Goal: Task Accomplishment & Management: Use online tool/utility

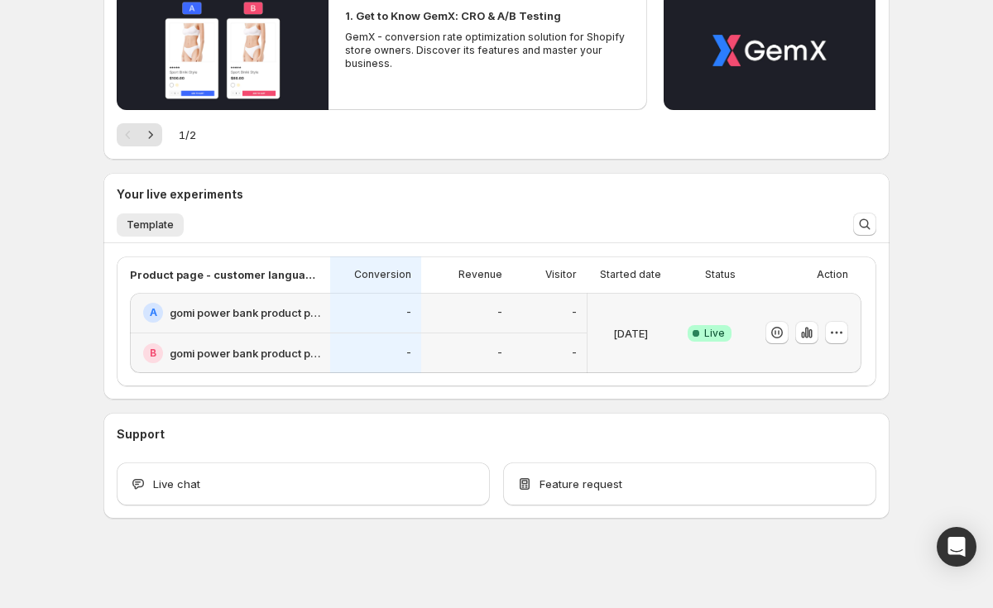
scroll to position [204, 0]
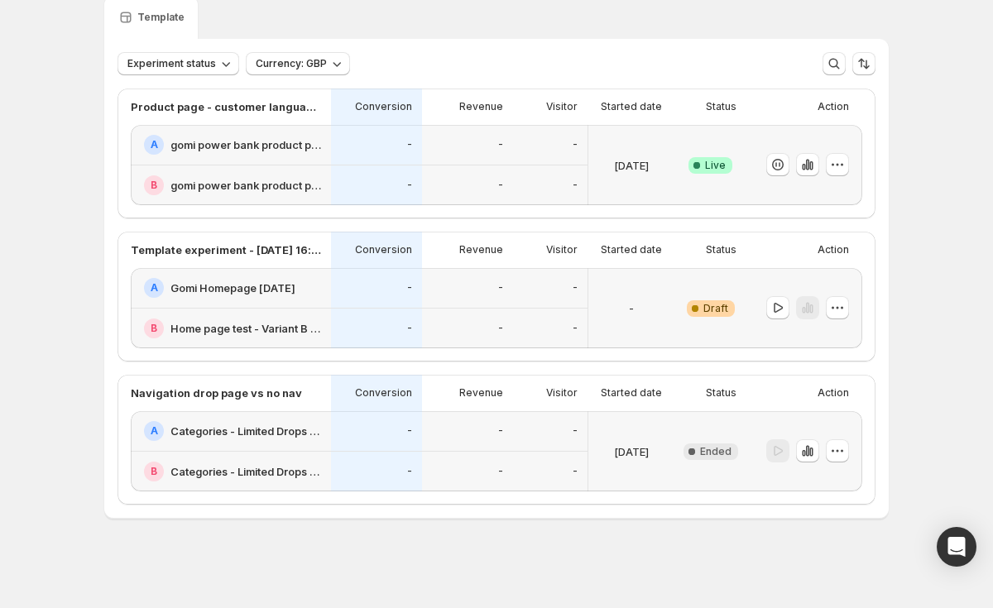
scroll to position [68, 0]
click at [809, 451] on icon "button" at bounding box center [807, 451] width 3 height 11
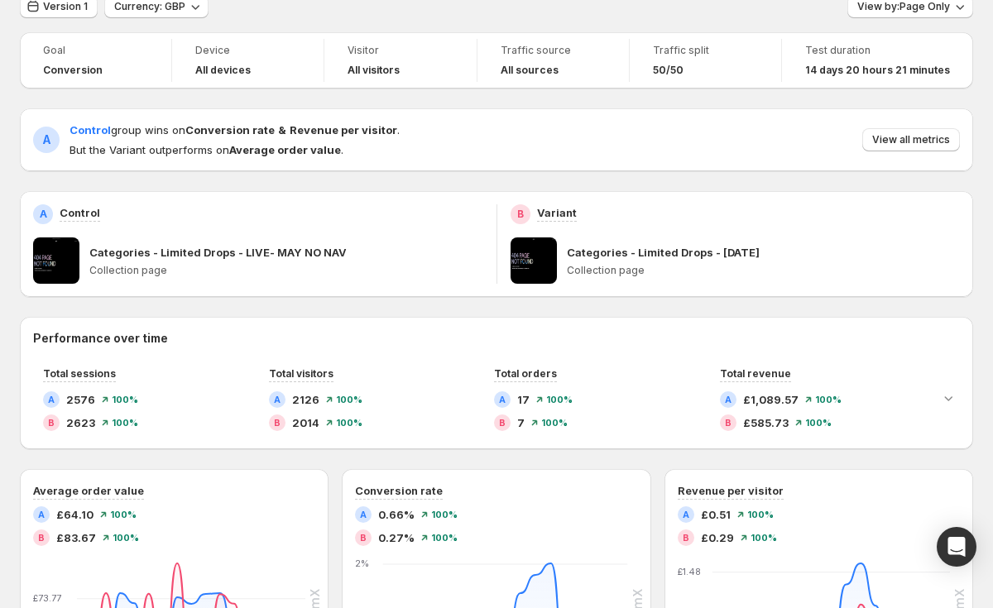
click at [867, 43] on div "Test duration" at bounding box center [877, 50] width 145 height 17
click at [863, 75] on span "14 days 20 hours 21 minutes" at bounding box center [877, 70] width 145 height 13
click at [914, 17] on button "View by: Page Only" at bounding box center [910, 6] width 126 height 23
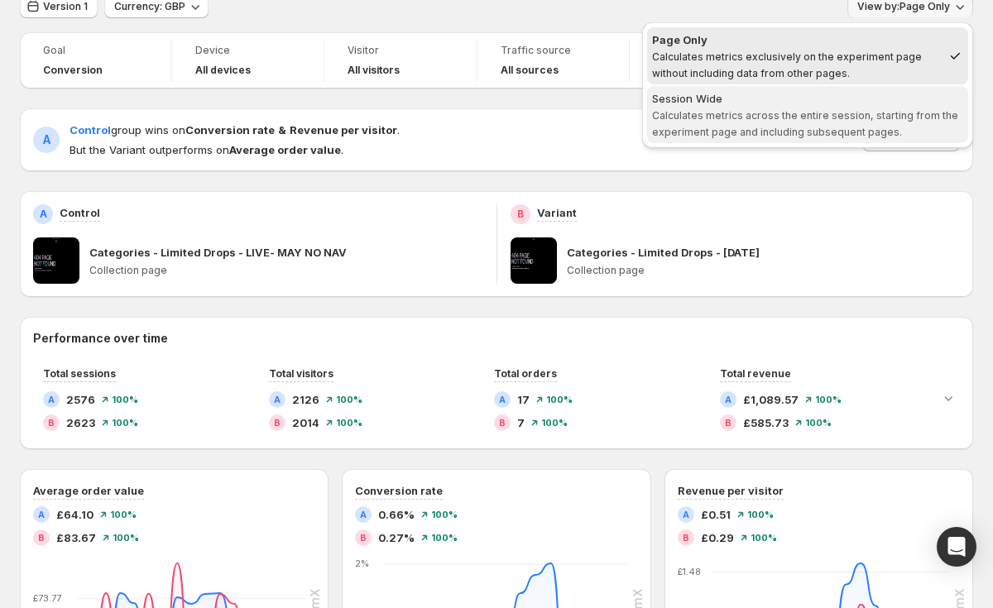
click at [905, 112] on span "Calculates metrics across the entire session, starting from the experiment page…" at bounding box center [805, 123] width 306 height 29
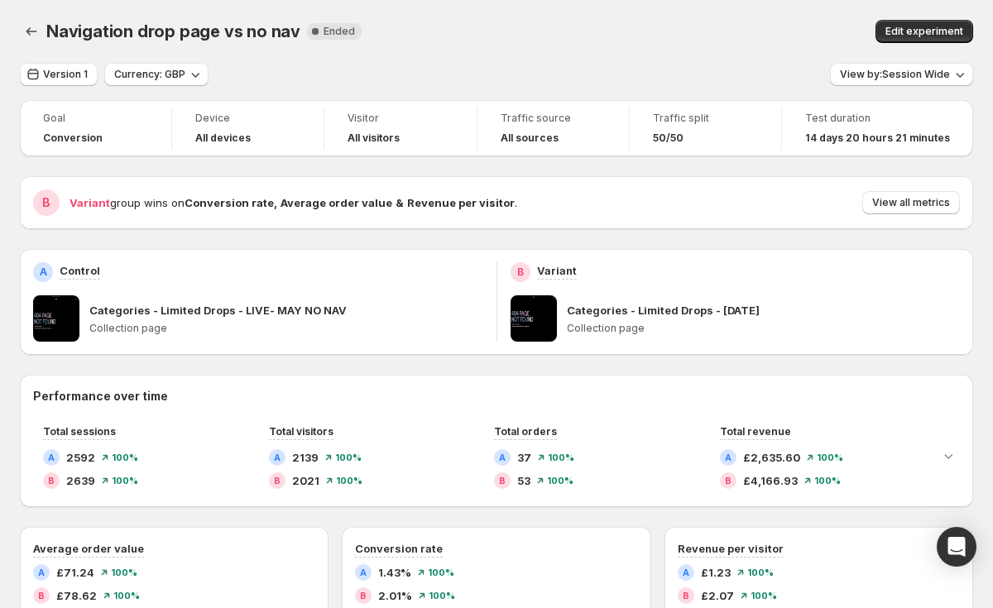
click at [850, 131] on div "14 days 20 hours 21 minutes" at bounding box center [877, 138] width 145 height 17
click at [897, 203] on span "View all metrics" at bounding box center [911, 202] width 78 height 13
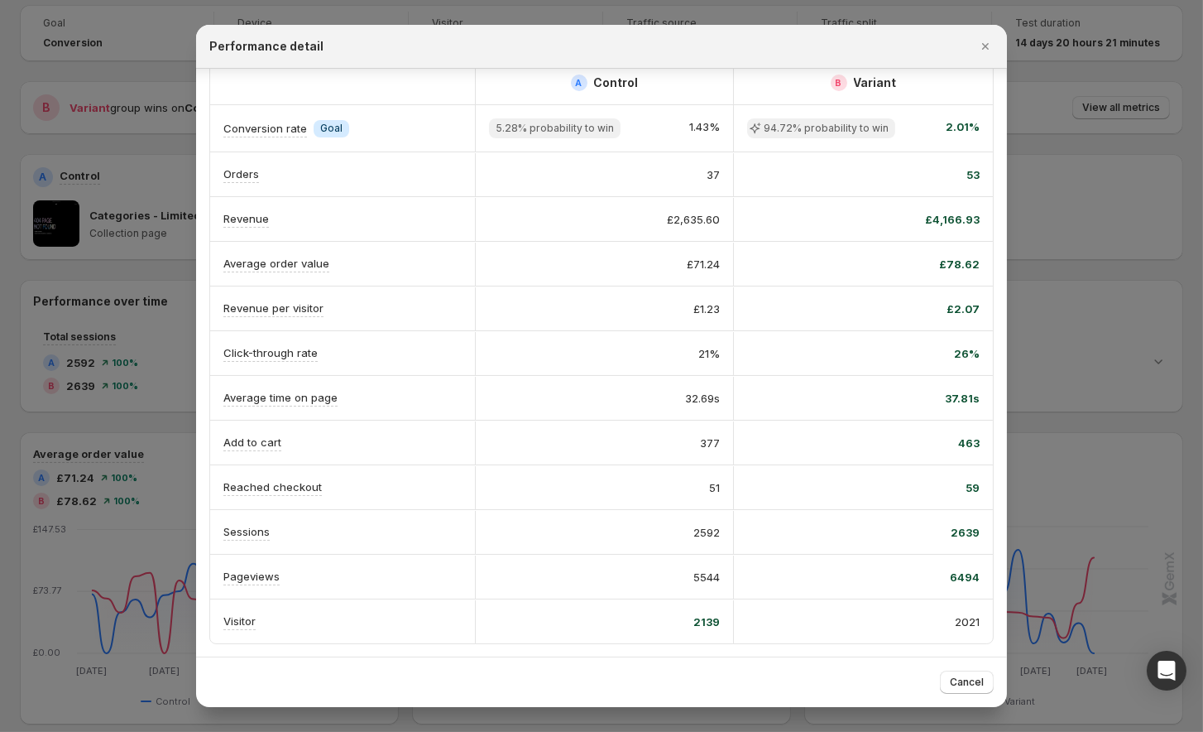
scroll to position [13, 0]
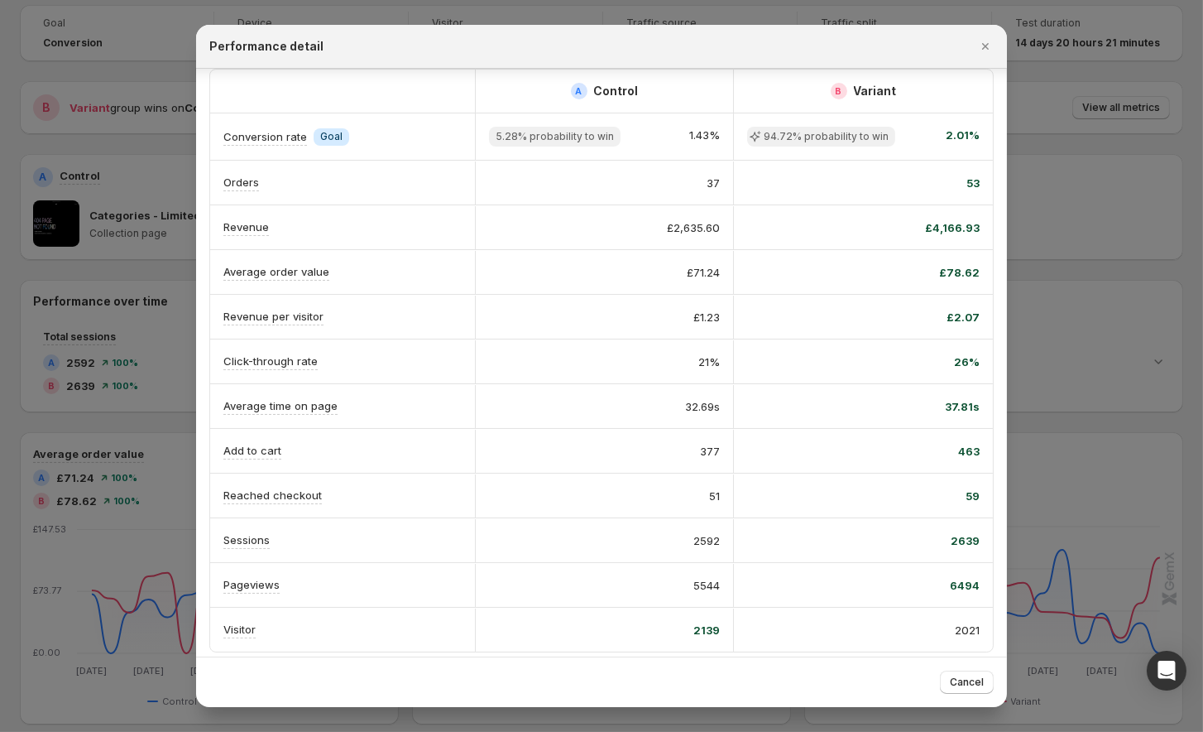
click at [138, 84] on div at bounding box center [601, 366] width 1203 height 732
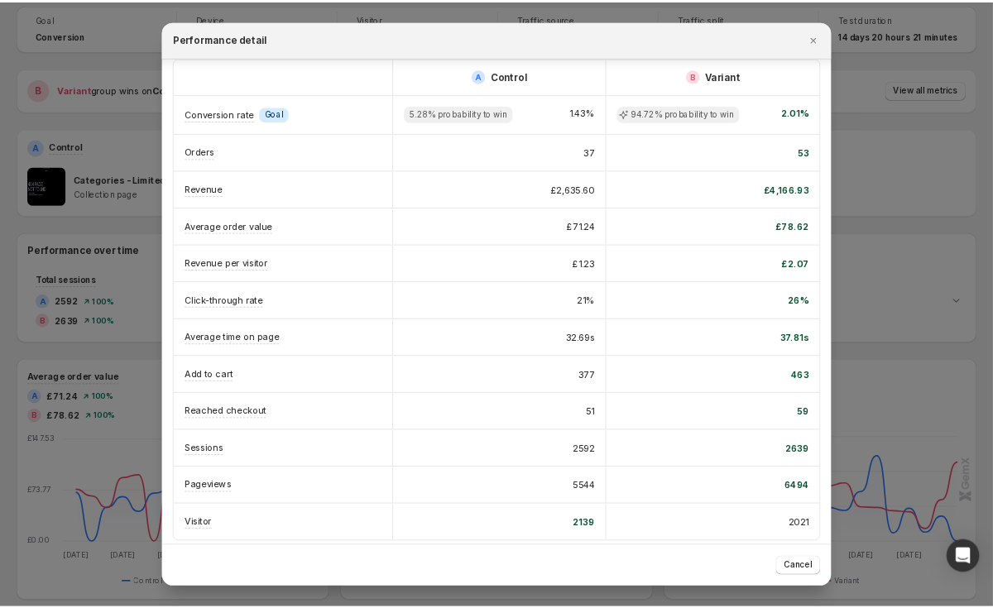
scroll to position [0, 0]
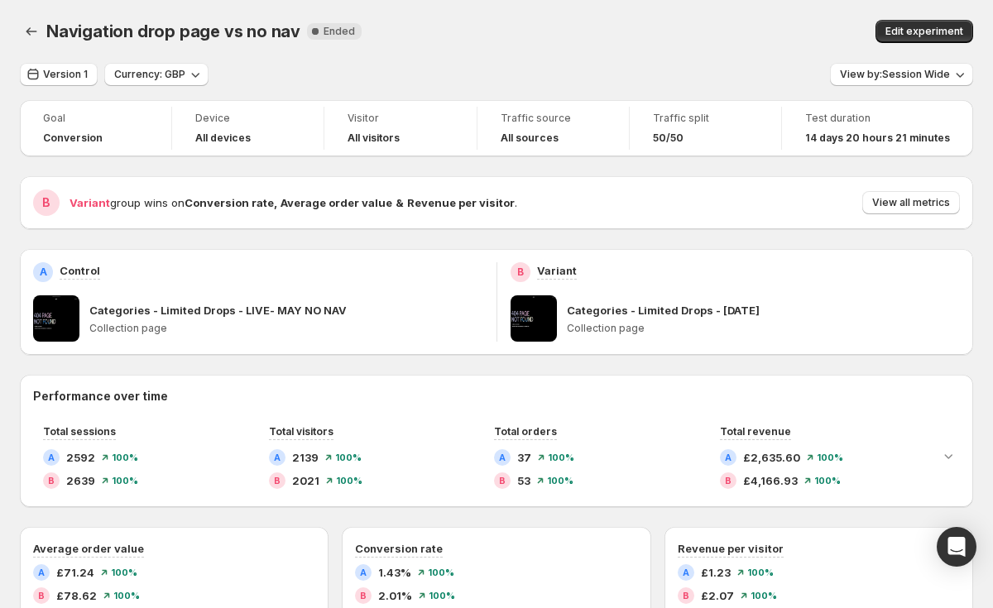
click at [680, 30] on div "Edit experiment" at bounding box center [798, 31] width 352 height 23
click at [887, 137] on span "14 days 20 hours 21 minutes" at bounding box center [877, 138] width 145 height 13
click at [848, 141] on span "14 days 20 hours 21 minutes" at bounding box center [877, 138] width 145 height 13
click at [59, 69] on span "Version 1" at bounding box center [65, 74] width 45 height 13
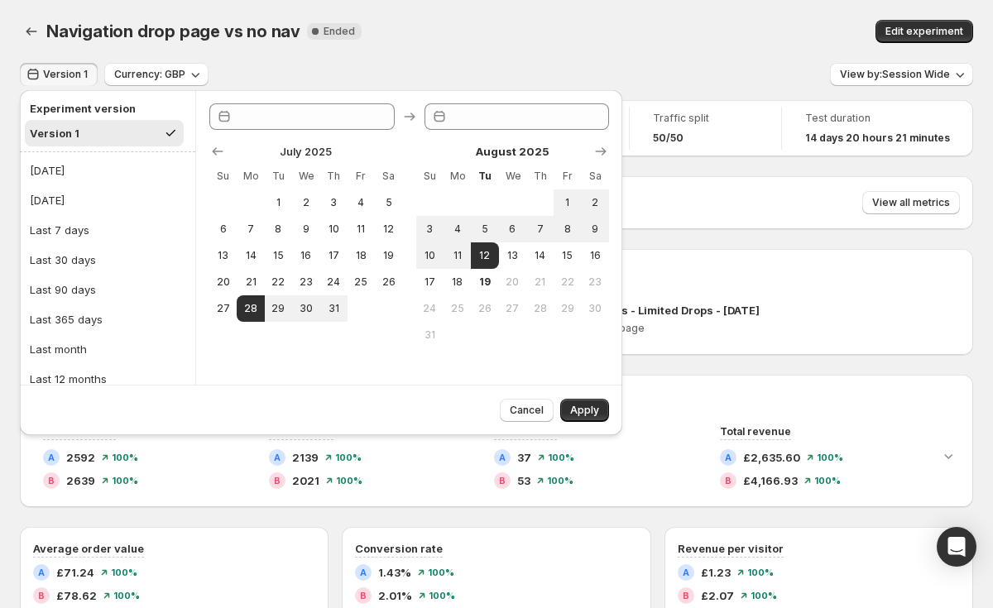
type input "**********"
click at [59, 69] on span "Version 1" at bounding box center [65, 74] width 45 height 13
